Goal: Information Seeking & Learning: Learn about a topic

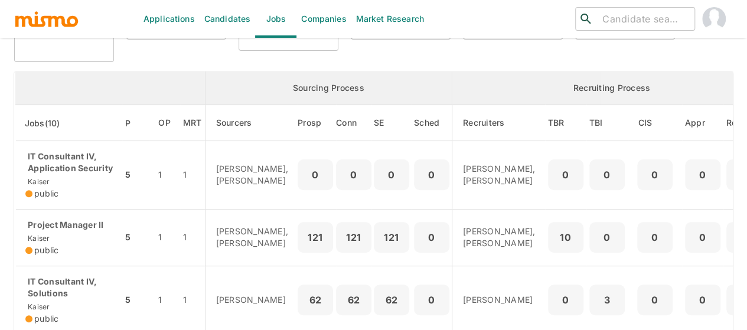
scroll to position [177, 0]
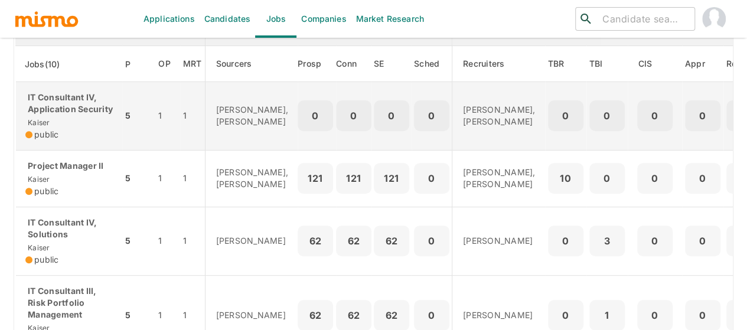
click at [60, 115] on p "IT Consultant IV, Application Security" at bounding box center [68, 104] width 87 height 24
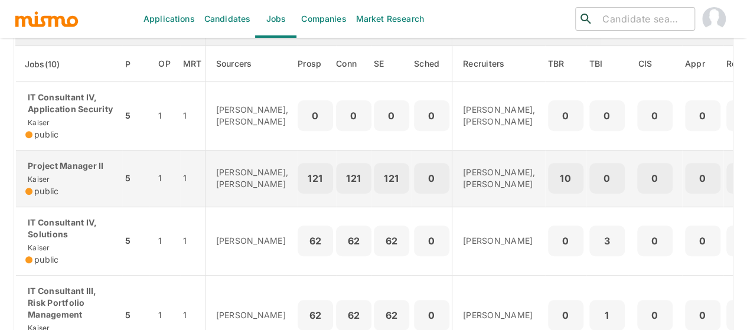
scroll to position [236, 0]
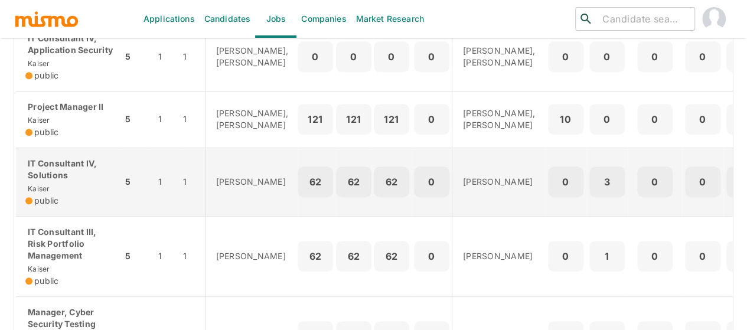
click at [64, 181] on p "IT Consultant IV, Solutions" at bounding box center [68, 170] width 87 height 24
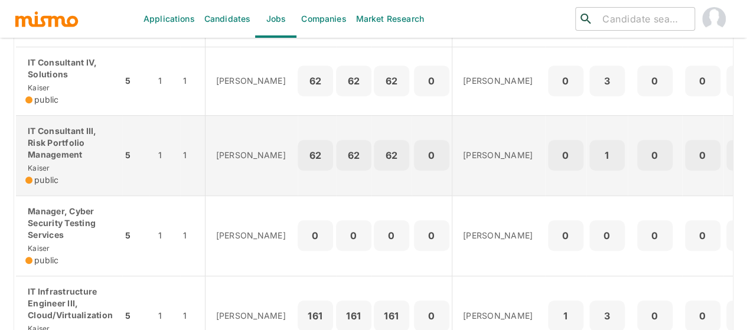
scroll to position [354, 0]
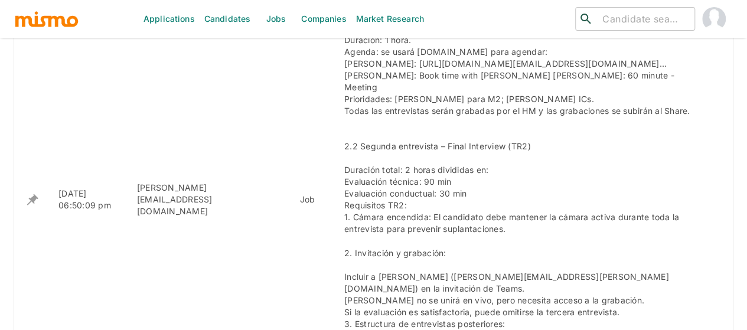
scroll to position [767, 0]
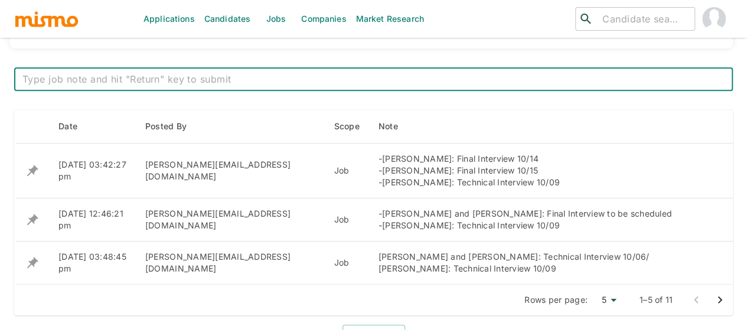
scroll to position [472, 0]
